Goal: Use online tool/utility: Utilize a website feature to perform a specific function

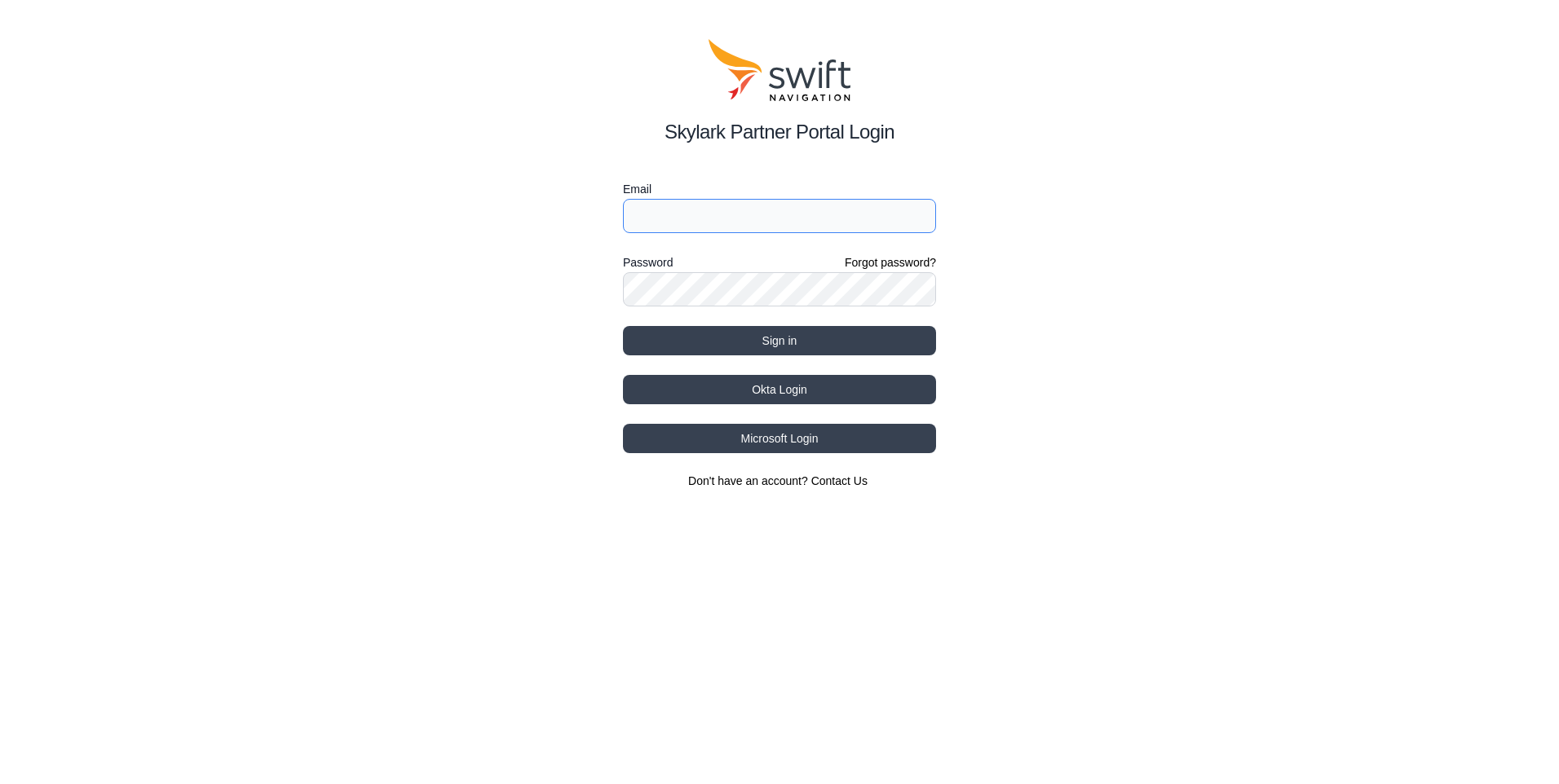
type input "[EMAIL_ADDRESS][DOMAIN_NAME]"
click at [705, 225] on input "[EMAIL_ADDRESS][DOMAIN_NAME]" at bounding box center [780, 216] width 313 height 34
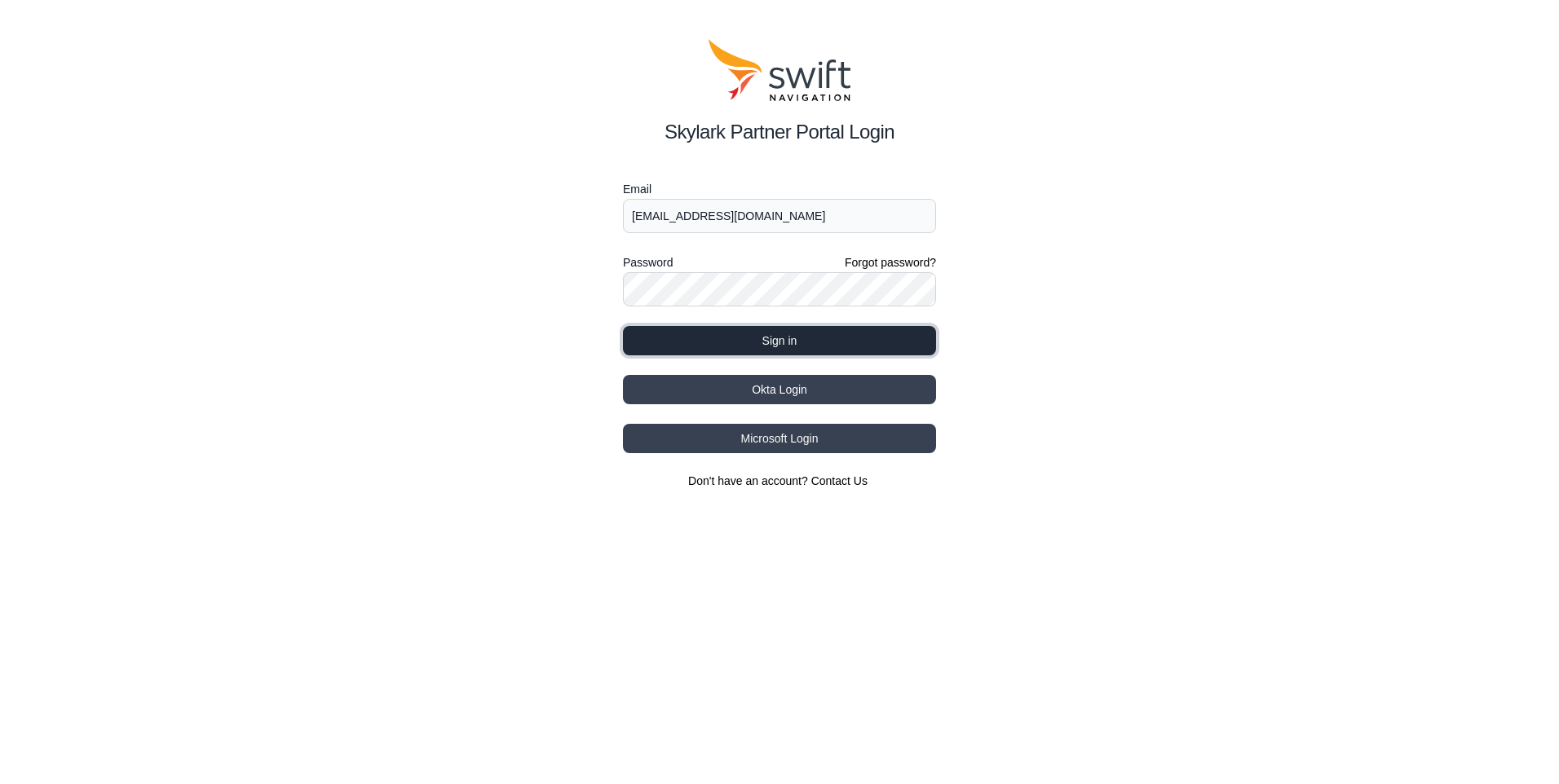
click at [793, 342] on button "Sign in" at bounding box center [780, 341] width 313 height 29
select select
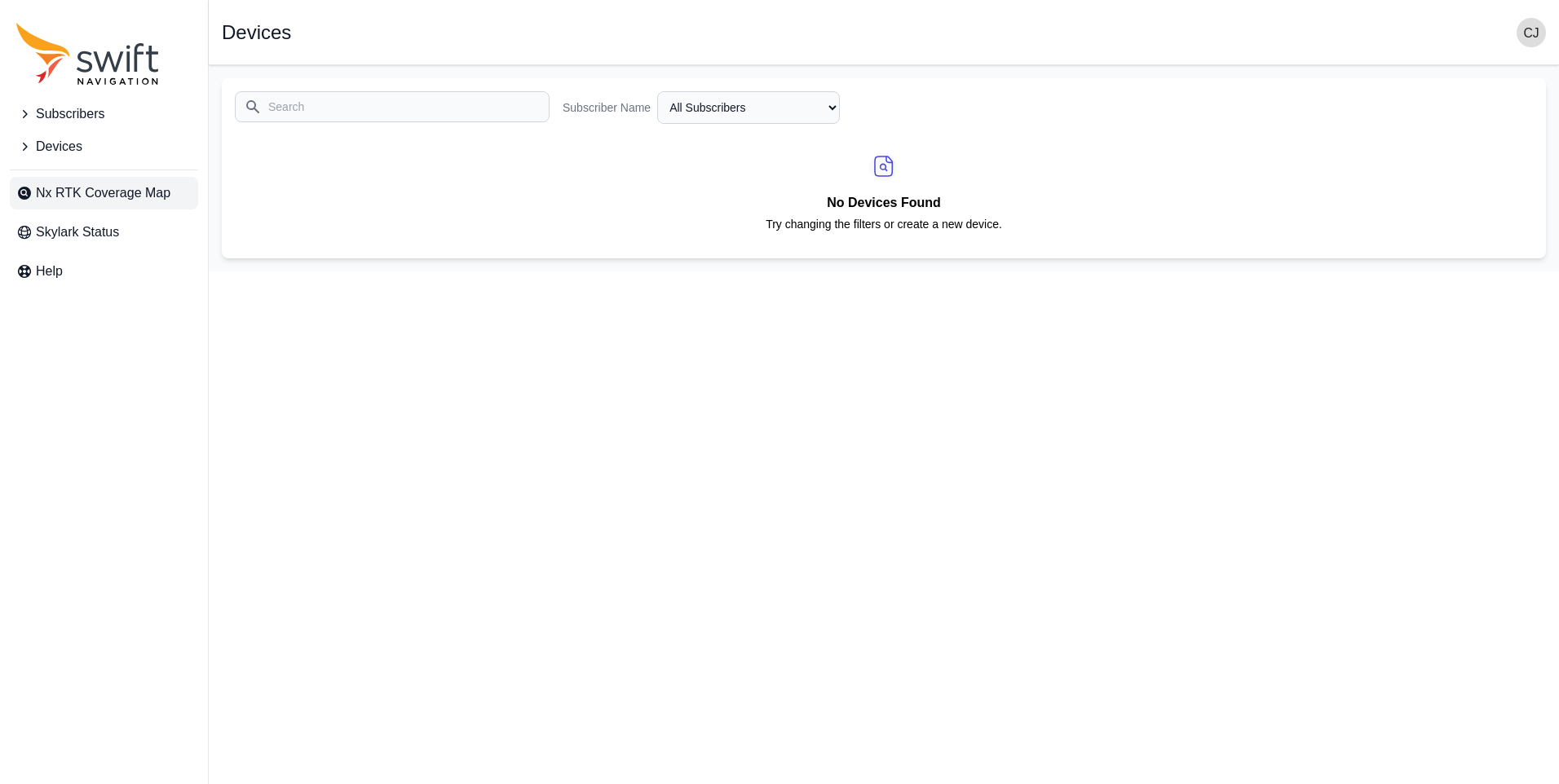
click at [125, 192] on span "Nx RTK Coverage Map" at bounding box center [103, 192] width 135 height 20
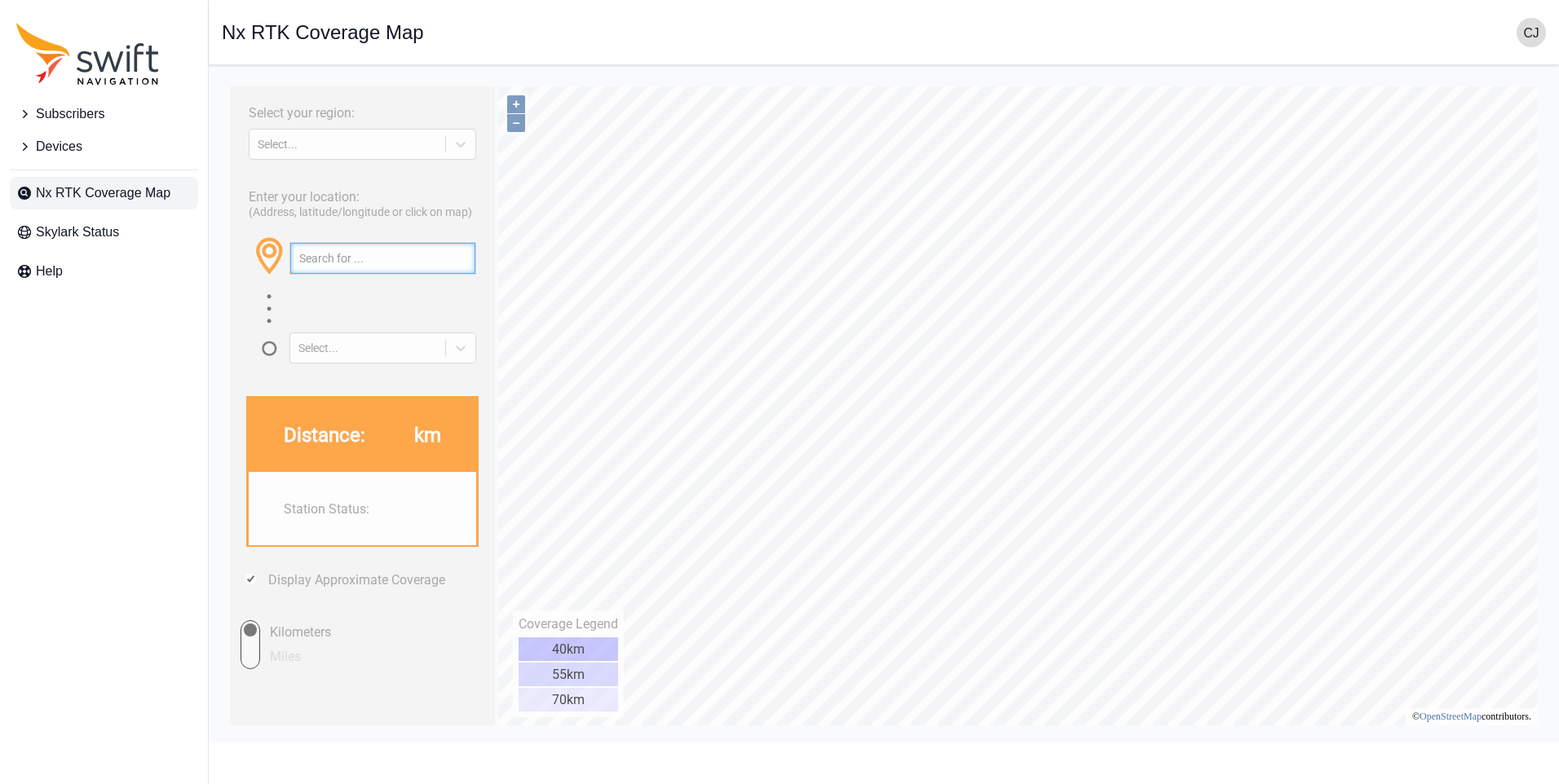
click at [332, 259] on input "text" at bounding box center [383, 258] width 185 height 31
paste input "57.707099, 11.925319"
type input "57.707099, 11.925319"
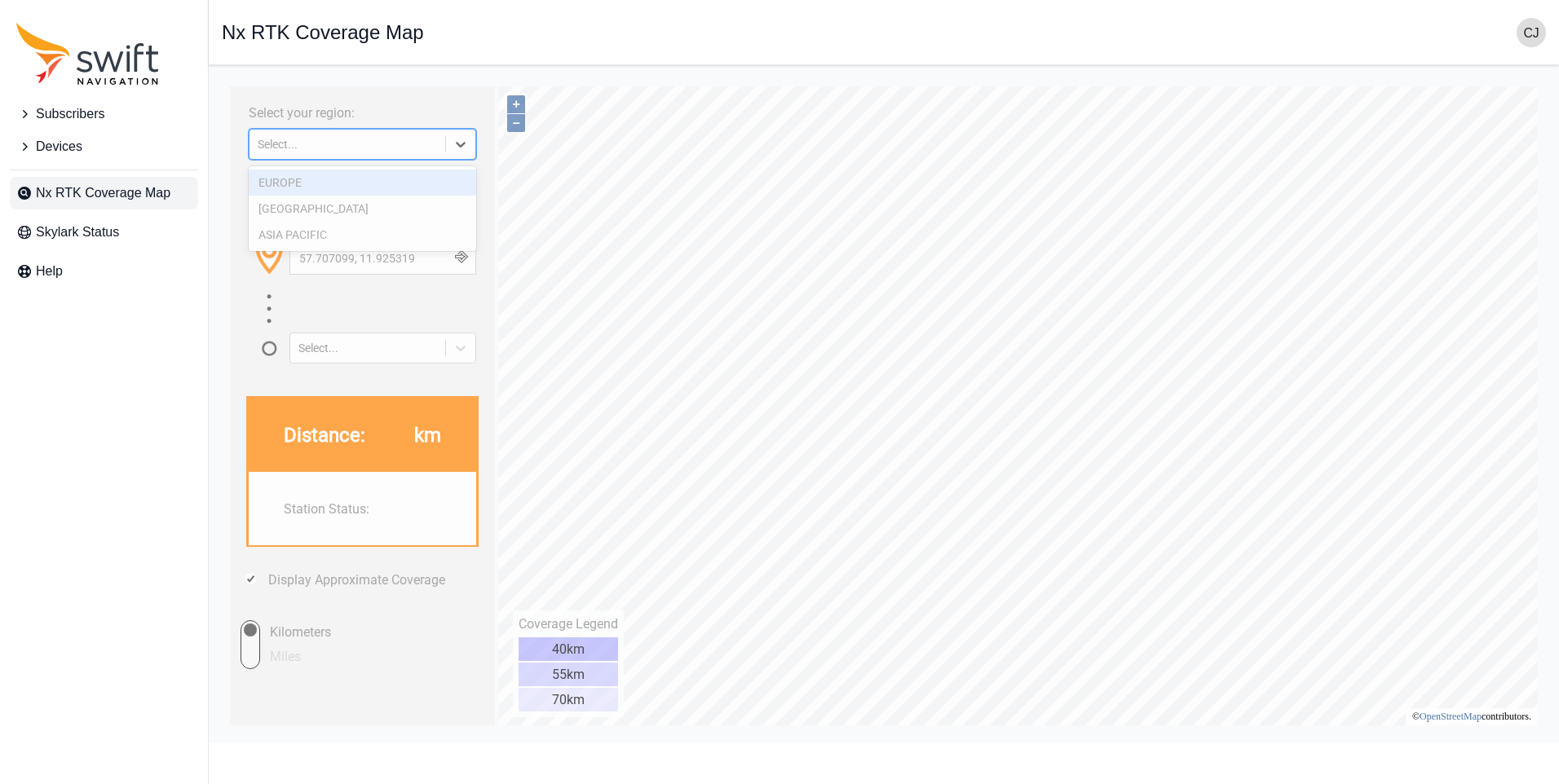
click at [461, 145] on icon at bounding box center [461, 143] width 16 height 16
click at [392, 183] on div "EUROPE" at bounding box center [362, 183] width 227 height 26
click at [441, 349] on div "Select..." at bounding box center [368, 347] width 155 height 16
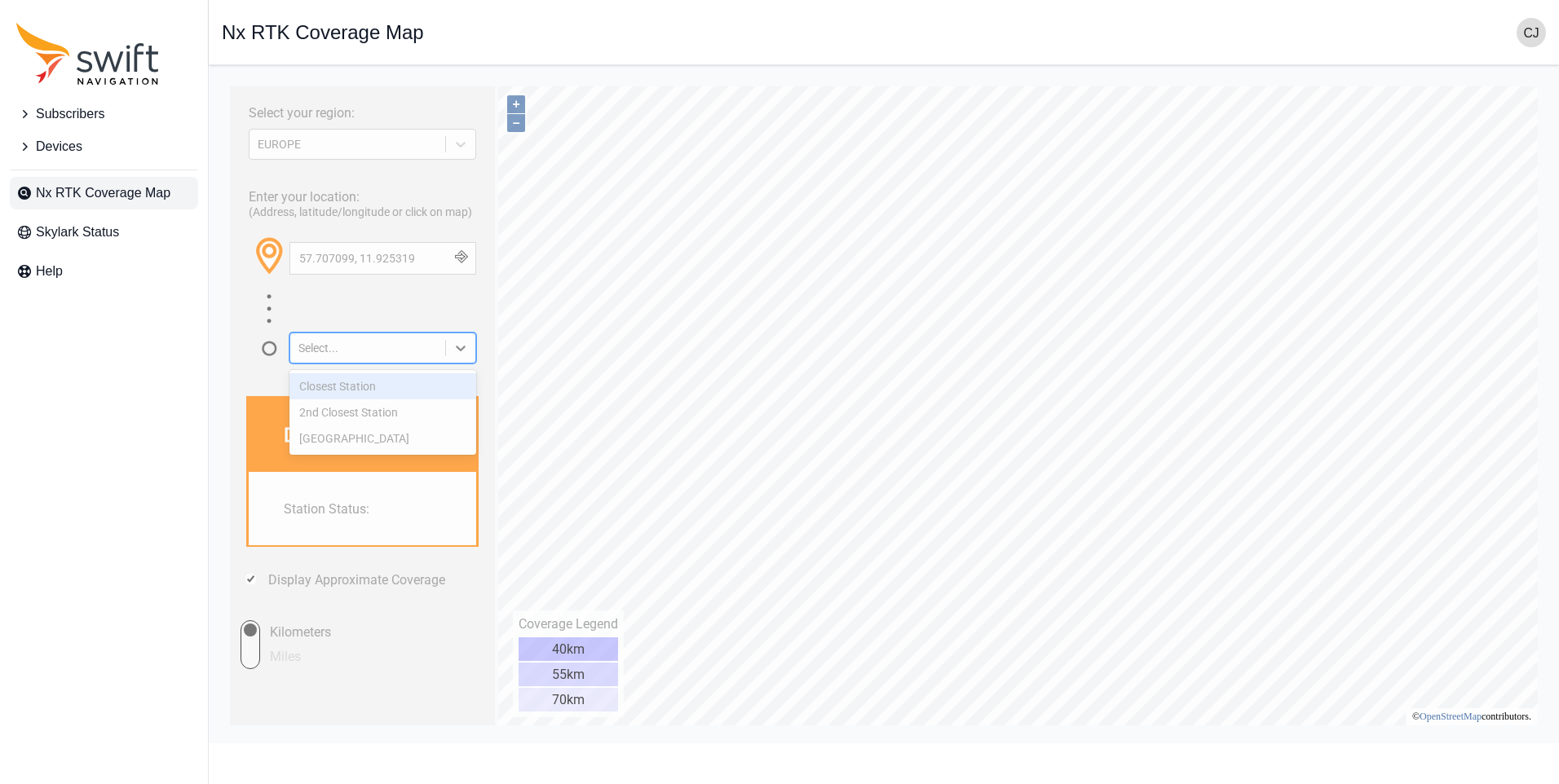
click at [361, 383] on div "Closest Station" at bounding box center [383, 387] width 187 height 26
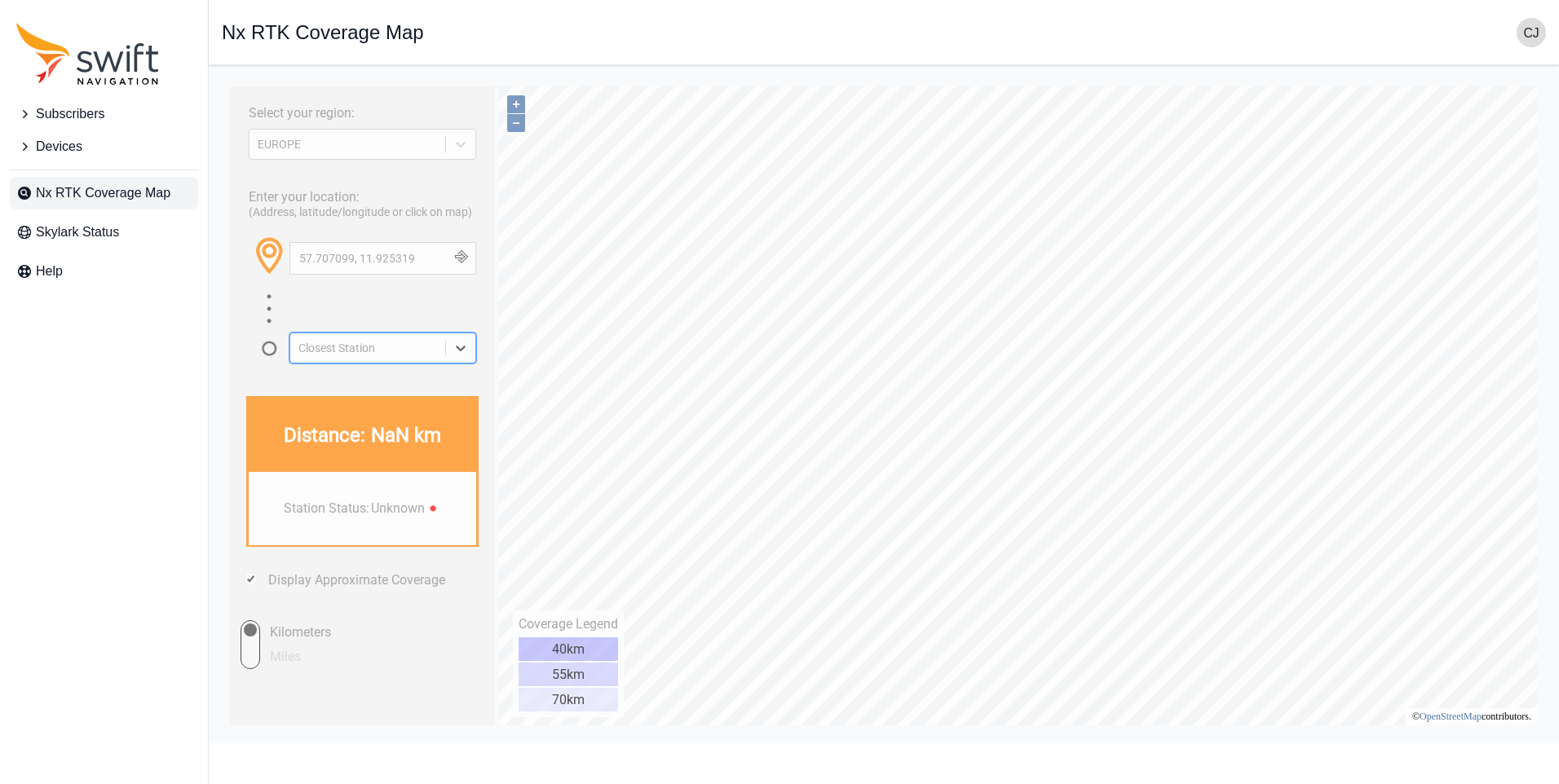
click at [461, 344] on icon at bounding box center [461, 347] width 16 height 16
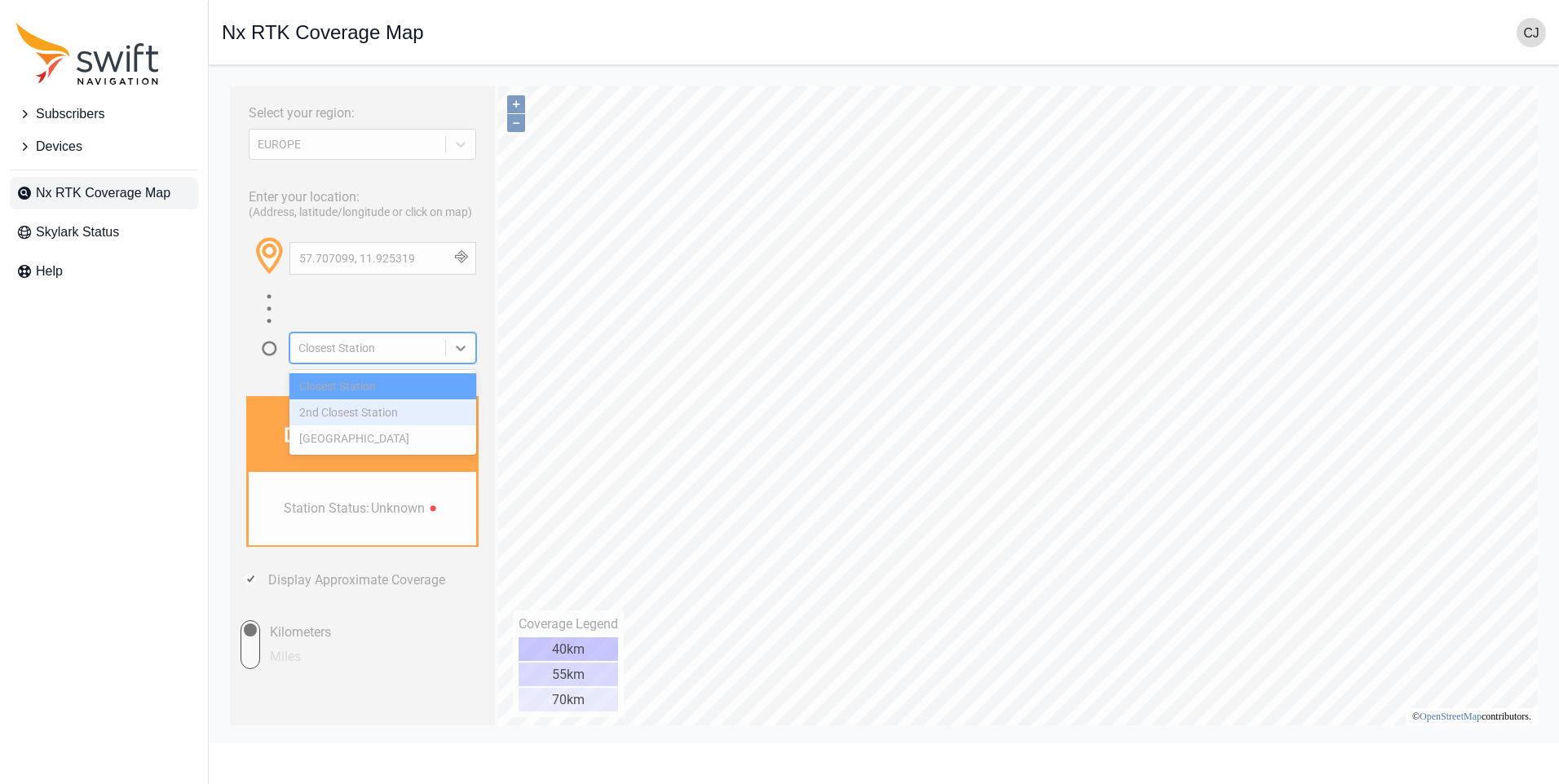
click at [411, 412] on div "2nd Closest Station" at bounding box center [383, 412] width 187 height 26
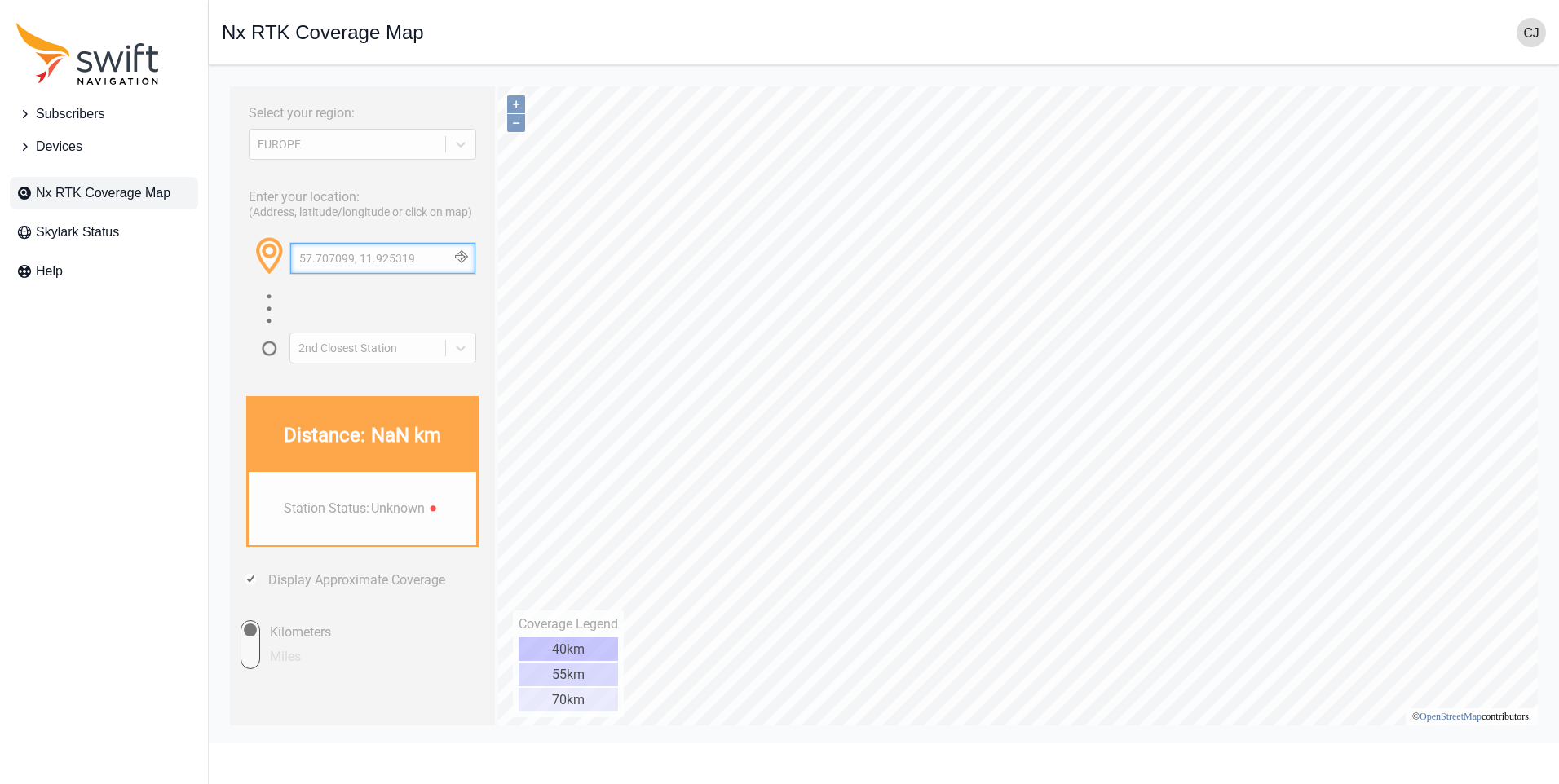
click at [417, 262] on input "57.707099, 11.925319" at bounding box center [383, 258] width 185 height 31
drag, startPoint x: 392, startPoint y: 258, endPoint x: 252, endPoint y: 243, distance: 140.8
click at [252, 243] on div "57.707099, 11.925319" at bounding box center [362, 264] width 227 height 57
paste input "57.707099, 11.925319"
click at [464, 259] on button "button" at bounding box center [461, 258] width 27 height 31
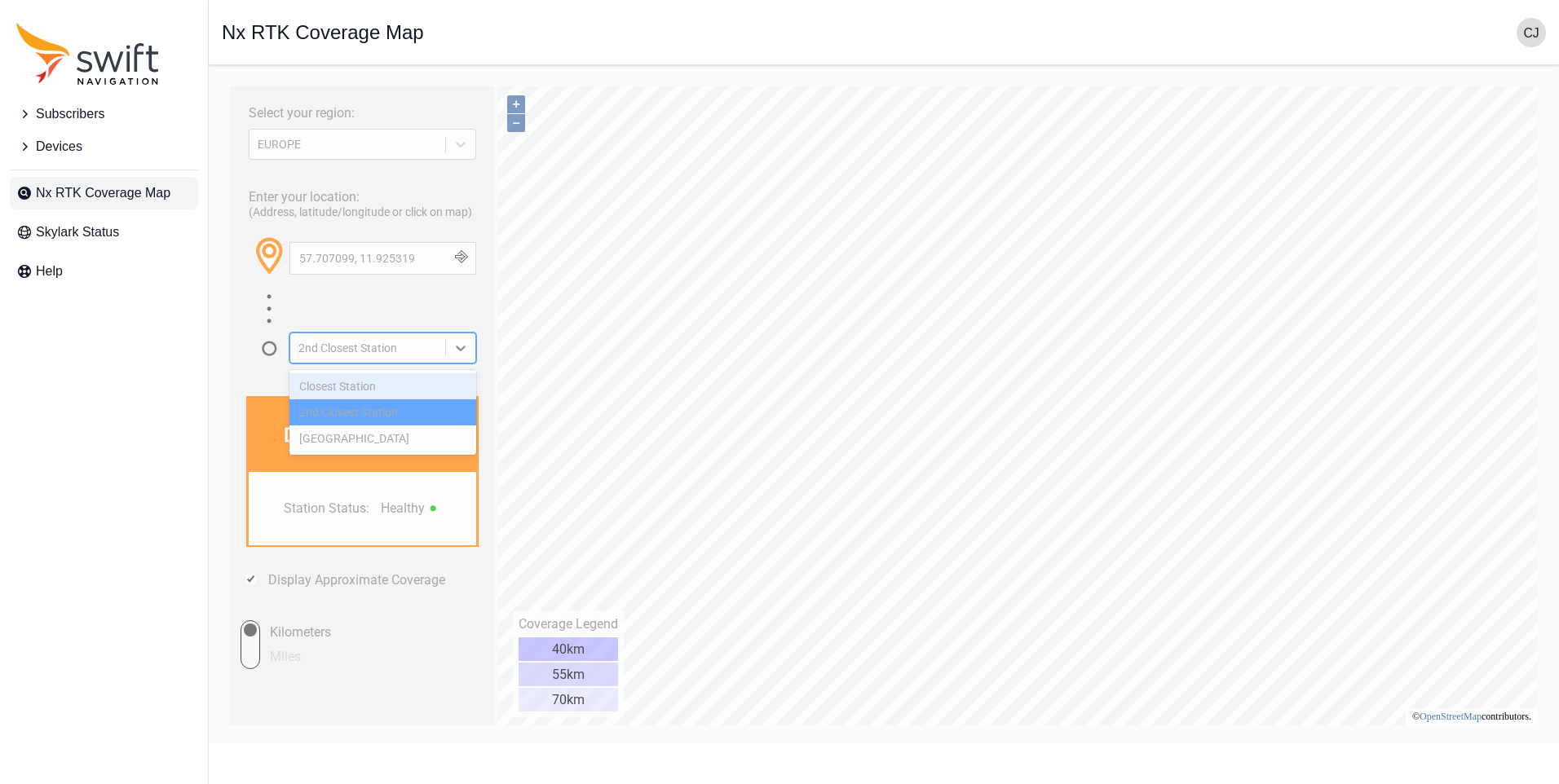
click at [438, 347] on div "2nd Closest Station" at bounding box center [368, 347] width 155 height 16
click at [380, 383] on div "Closest Station" at bounding box center [383, 387] width 187 height 26
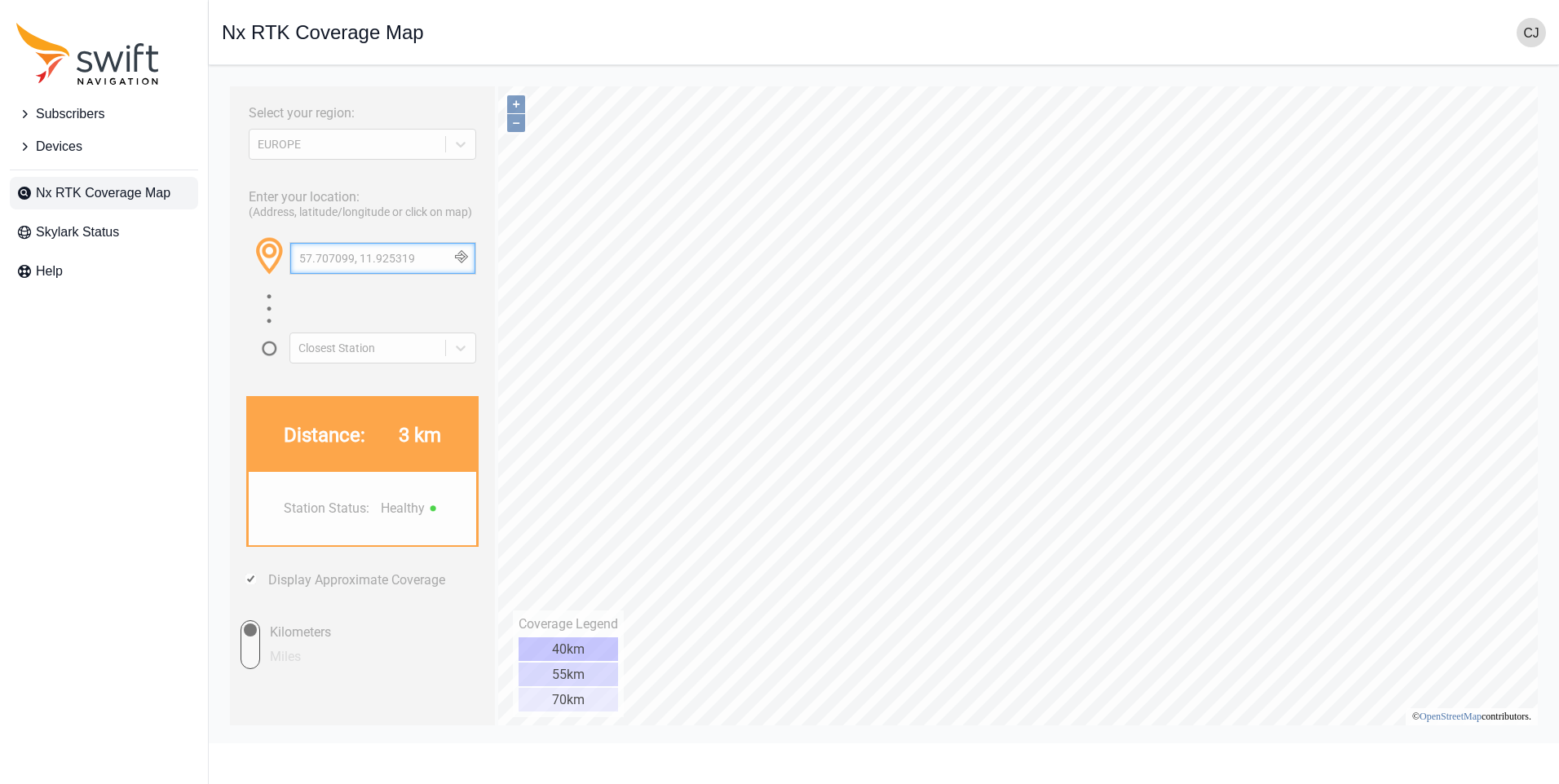
drag, startPoint x: 417, startPoint y: 258, endPoint x: 239, endPoint y: 261, distance: 178.0
click at [239, 261] on div "Enter your location: (Address, latitude/longitude or click on map) [GEOGRAPHIC_…" at bounding box center [362, 271] width 249 height 185
paste input "6.652654, 14.844654"
click at [464, 258] on button "button" at bounding box center [461, 258] width 27 height 31
drag, startPoint x: 328, startPoint y: 262, endPoint x: 278, endPoint y: 265, distance: 50.1
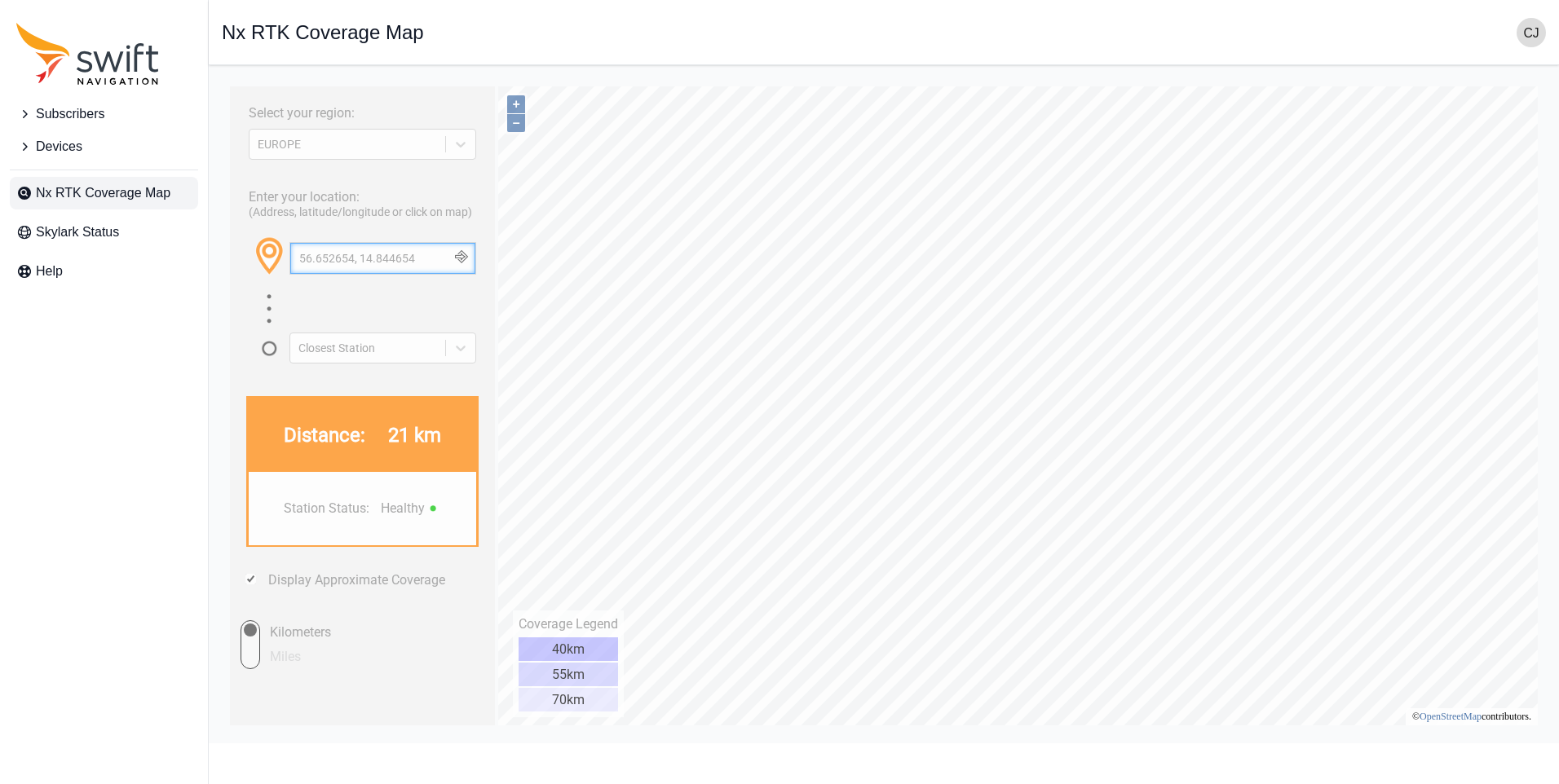
click at [281, 263] on div "56.652654, 14.844654" at bounding box center [362, 264] width 227 height 57
paste input "9.797808, 18.696983"
click at [463, 251] on button "button" at bounding box center [461, 258] width 27 height 31
drag, startPoint x: 438, startPoint y: 257, endPoint x: 246, endPoint y: 259, distance: 192.0
click at [246, 259] on div "Enter your location: (Address, latitude/longitude or click on map) [GEOGRAPHIC_…" at bounding box center [362, 271] width 249 height 185
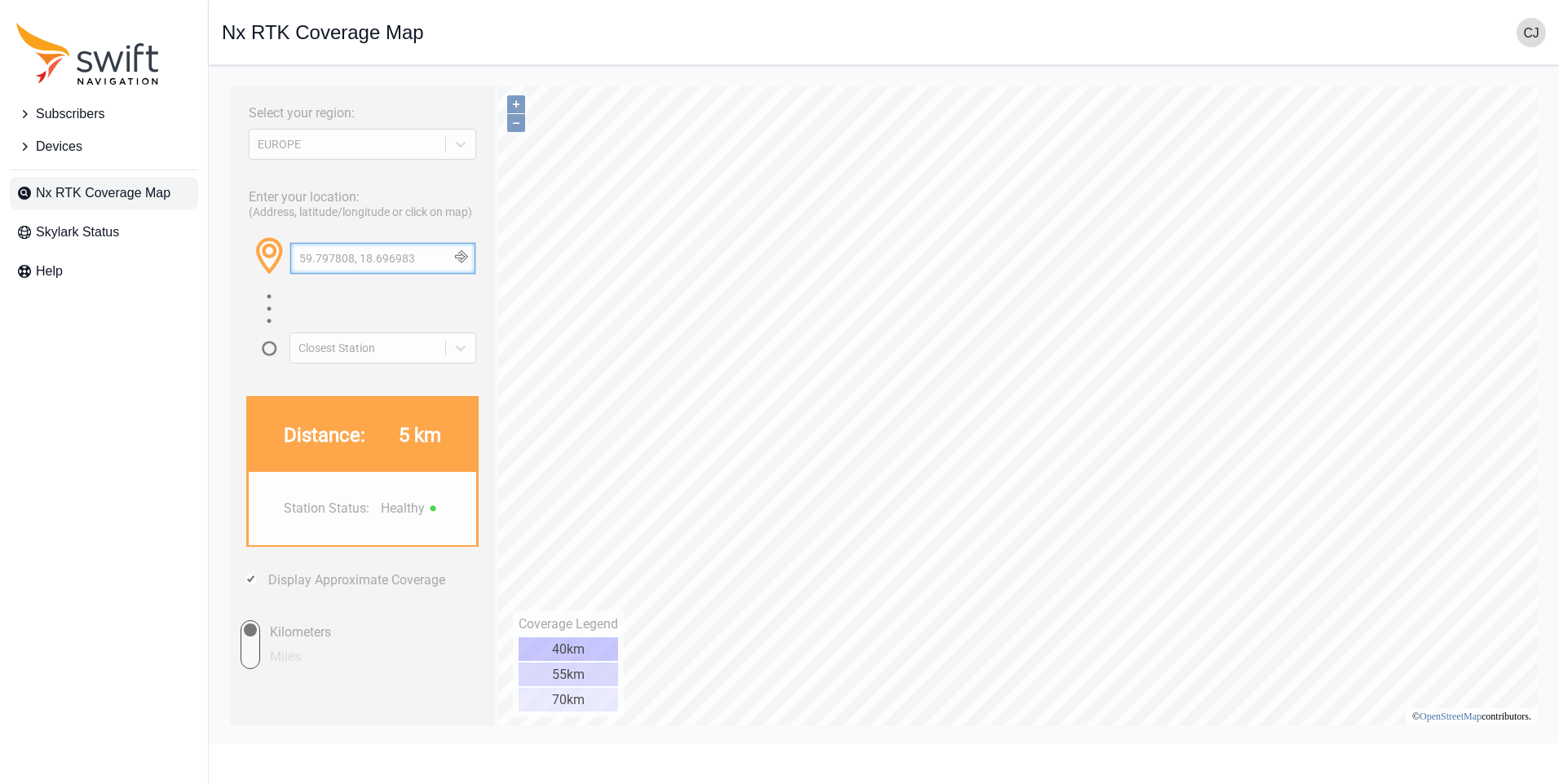
paste input "362364, 15.000347"
type input "59.362364, 15.000347"
click at [464, 258] on button "button" at bounding box center [461, 258] width 27 height 31
